Goal: Find specific page/section: Find specific page/section

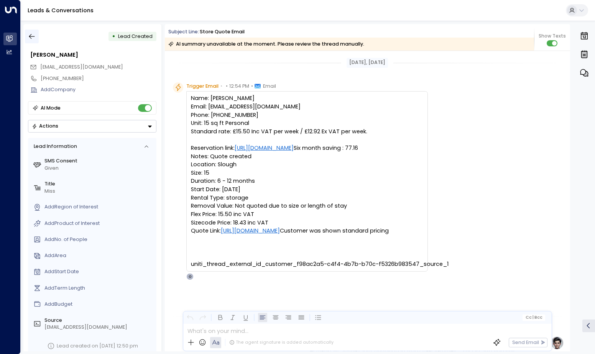
scroll to position [122, 0]
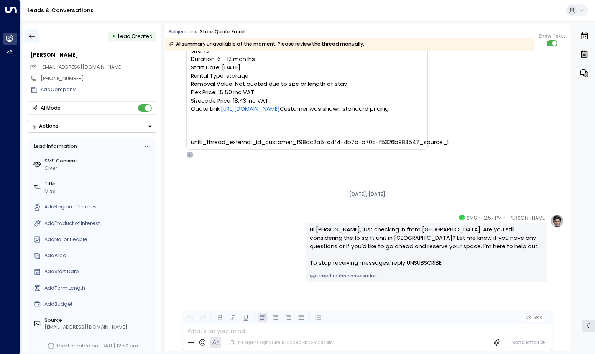
click at [31, 38] on icon "button" at bounding box center [32, 37] width 8 height 8
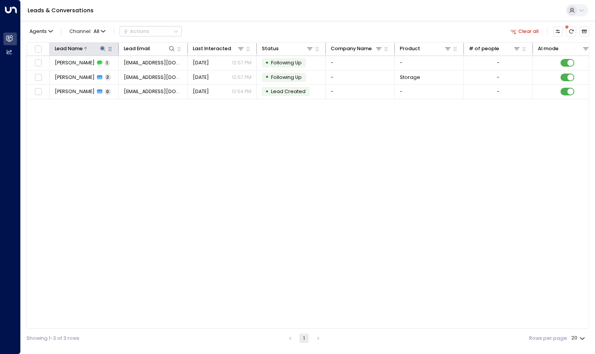
click at [103, 49] on icon at bounding box center [102, 48] width 5 height 5
click at [146, 75] on icon "button" at bounding box center [145, 74] width 5 height 5
click at [128, 72] on input "text" at bounding box center [102, 74] width 95 height 13
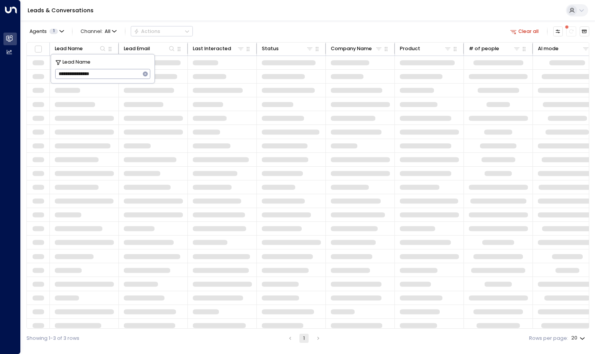
type input "**********"
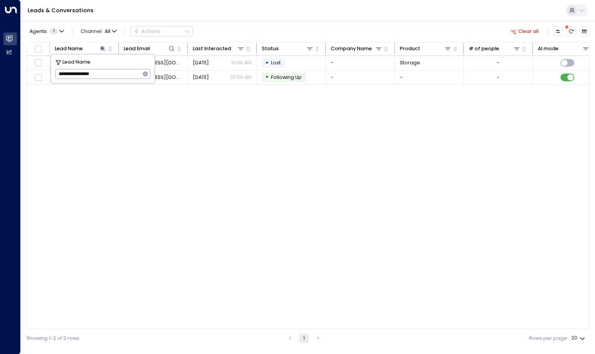
click at [210, 135] on div "Lead Name Lead Email Last Interacted Status Company Name Product # of people AI…" at bounding box center [307, 185] width 563 height 287
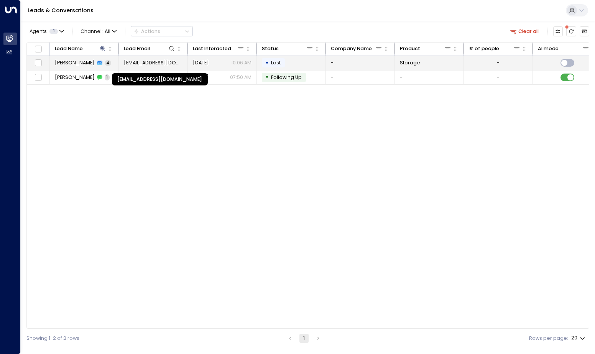
click at [142, 61] on span "[EMAIL_ADDRESS][DOMAIN_NAME]" at bounding box center [153, 62] width 59 height 7
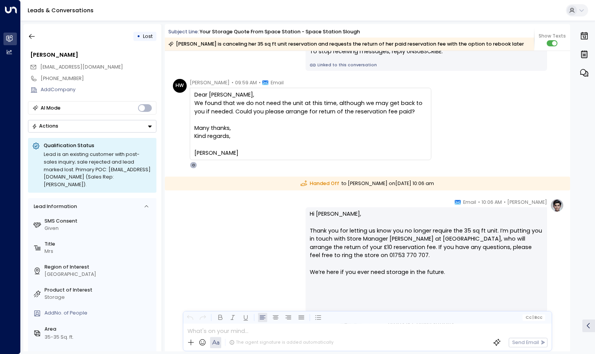
scroll to position [805, 0]
